Goal: Find specific page/section: Find specific page/section

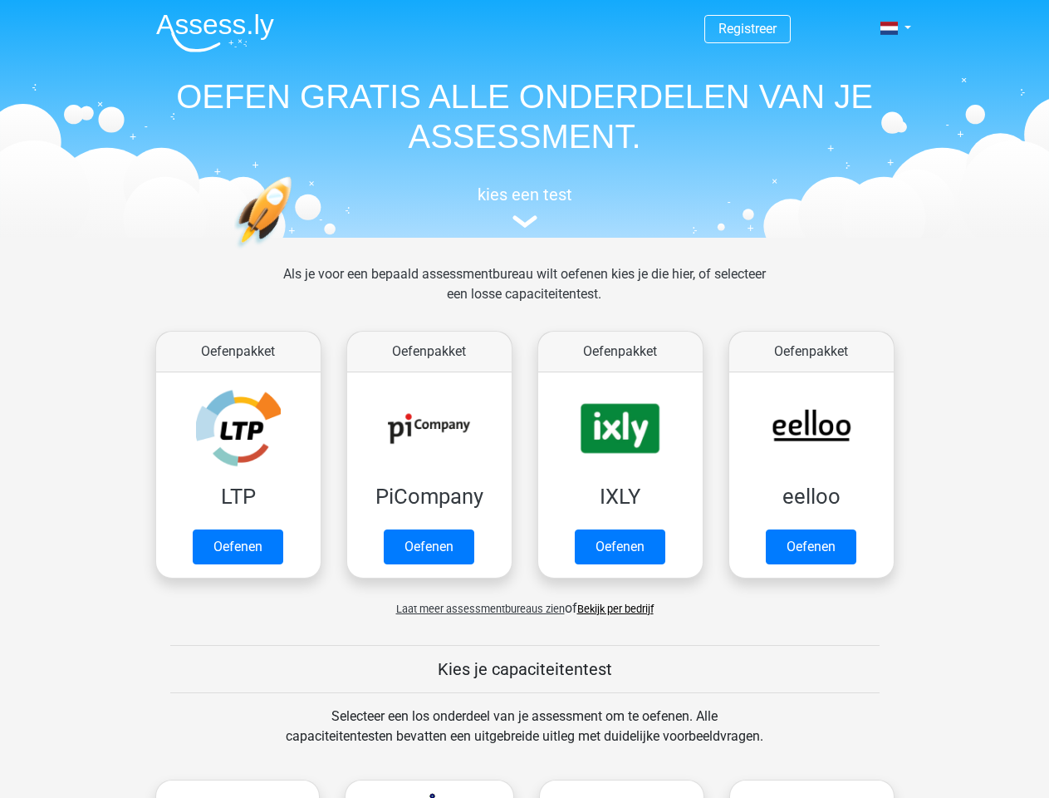
click at [891, 28] on span at bounding box center [889, 28] width 17 height 13
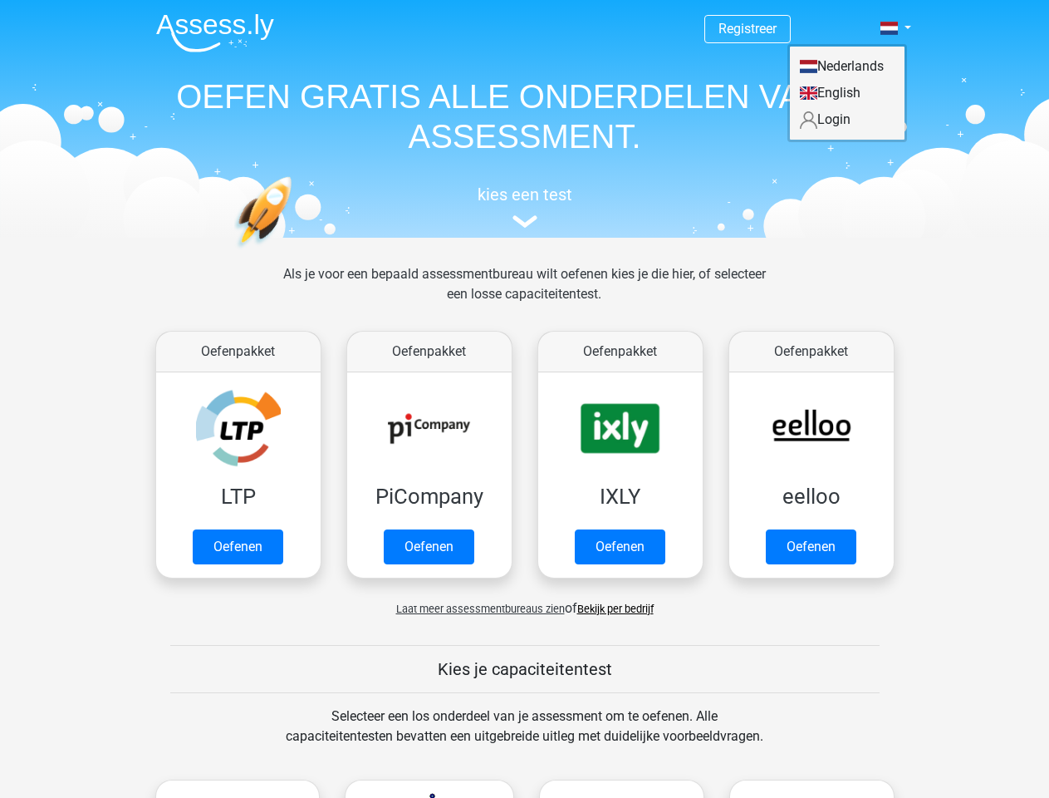
click at [476, 608] on span "Laat meer assessmentbureaus zien" at bounding box center [480, 608] width 169 height 12
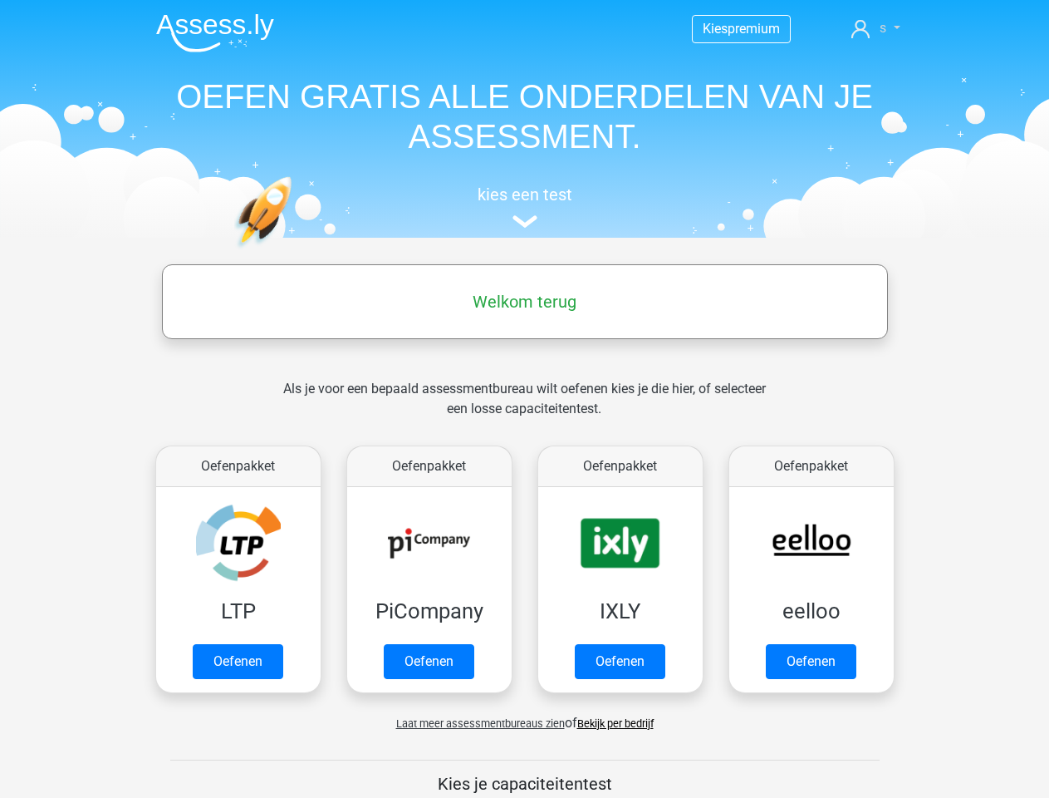
click at [876, 28] on link "s" at bounding box center [875, 28] width 61 height 20
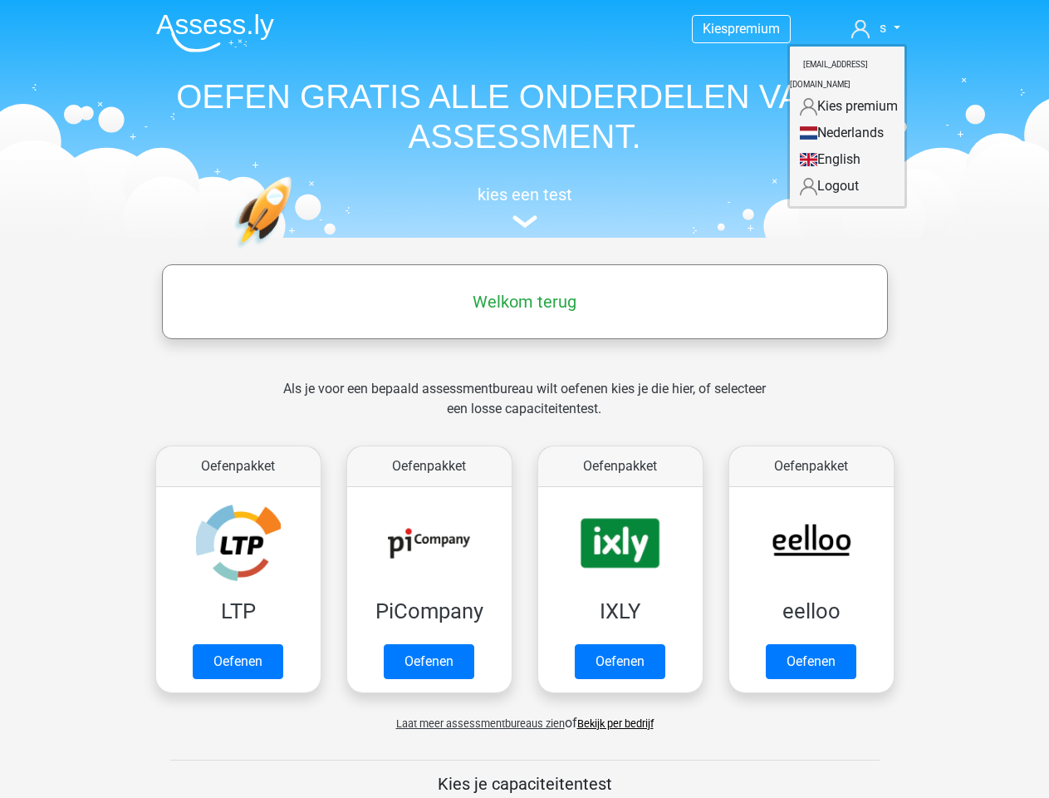
click at [476, 723] on span "Laat meer assessmentbureaus zien" at bounding box center [480, 723] width 169 height 12
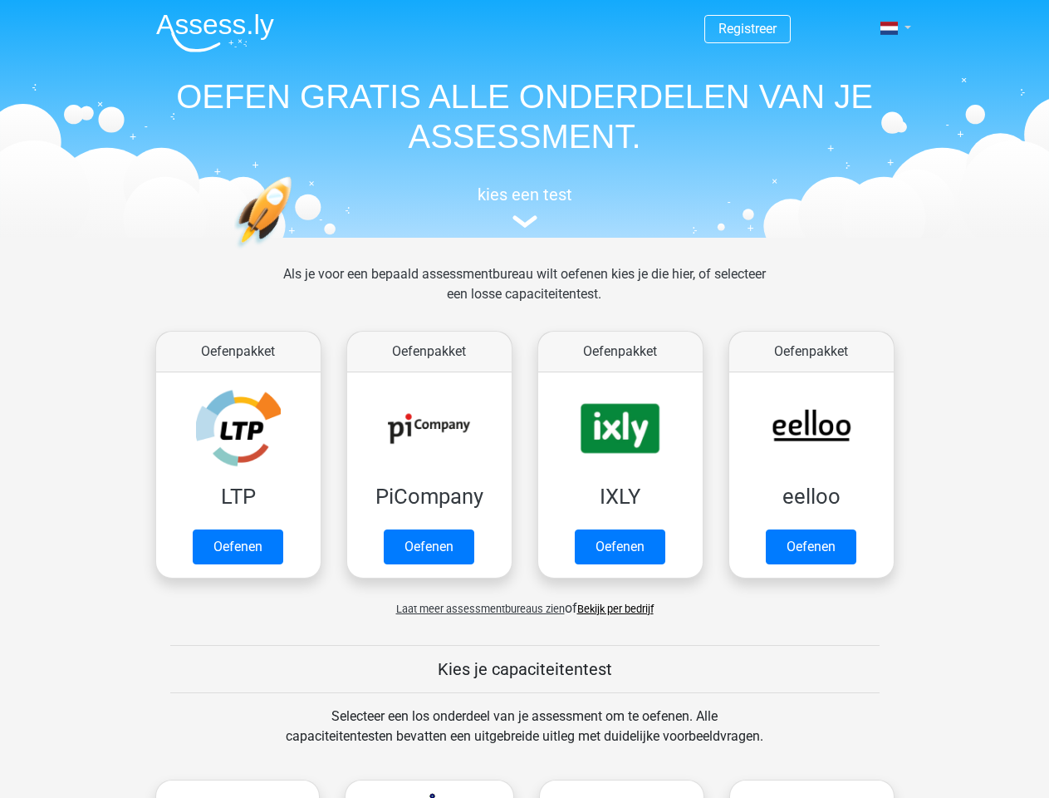
click at [891, 28] on span at bounding box center [889, 28] width 17 height 13
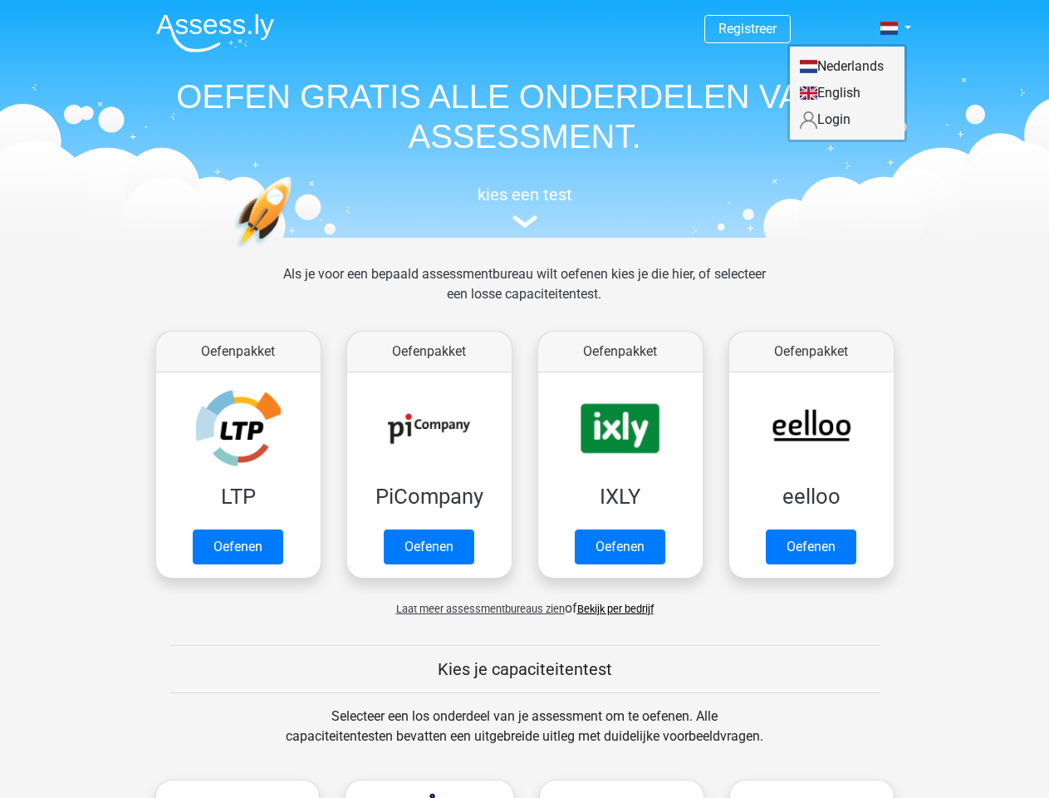
click at [476, 608] on span "Laat meer assessmentbureaus zien" at bounding box center [480, 608] width 169 height 12
